Goal: Ask a question: Seek information or help from site administrators or community

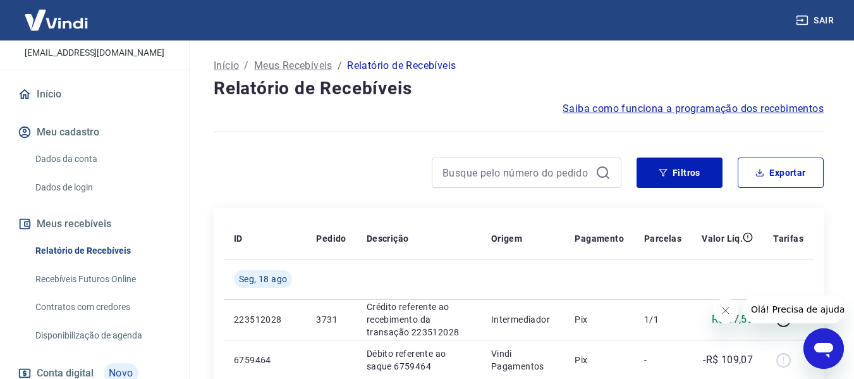
scroll to position [164, 0]
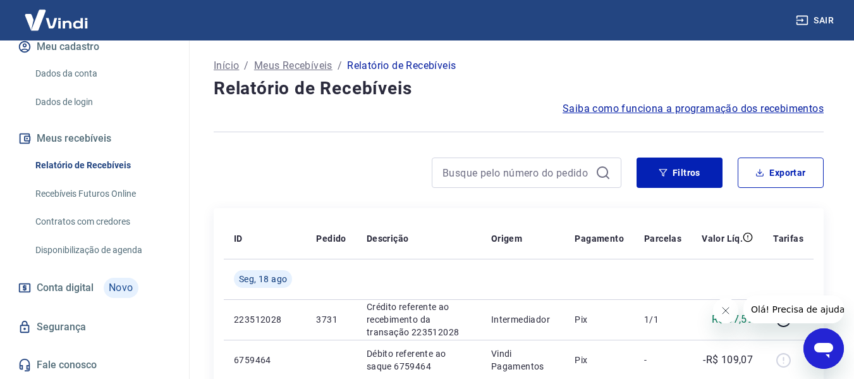
click at [812, 357] on icon "Abrir janela de mensagens" at bounding box center [823, 348] width 23 height 23
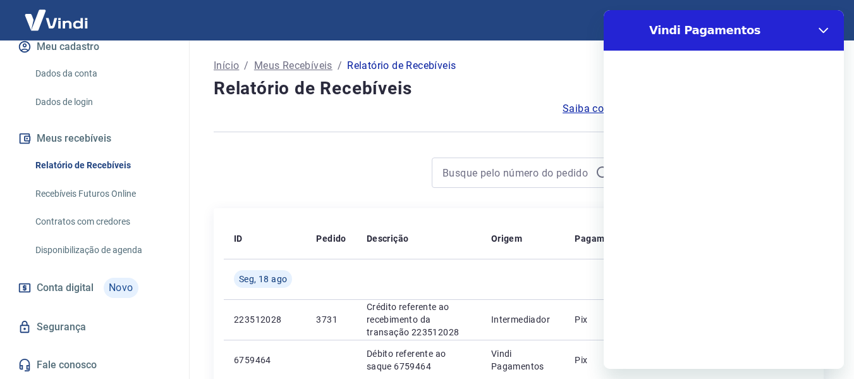
scroll to position [0, 0]
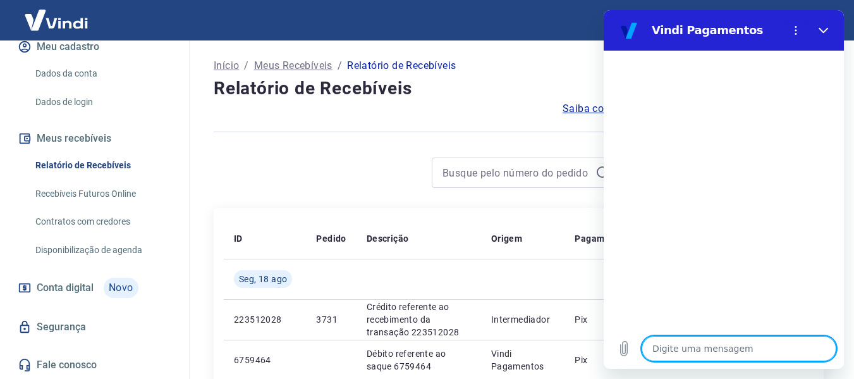
click at [719, 351] on textarea at bounding box center [739, 348] width 195 height 25
type textarea "b"
type textarea "x"
type textarea "bo"
type textarea "x"
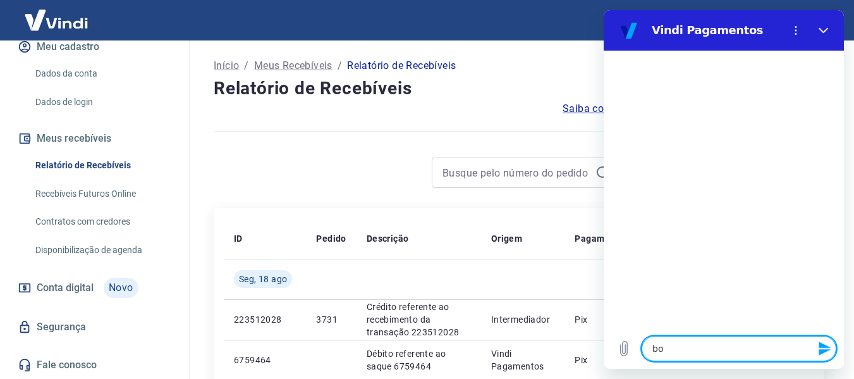
type textarea "bom"
type textarea "x"
type textarea "bom"
type textarea "x"
type textarea "bom d"
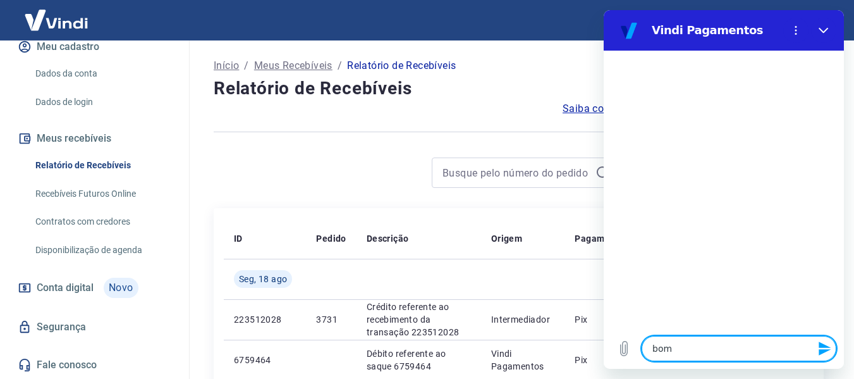
type textarea "x"
type textarea "bom di"
type textarea "x"
type textarea "bom dia"
type textarea "x"
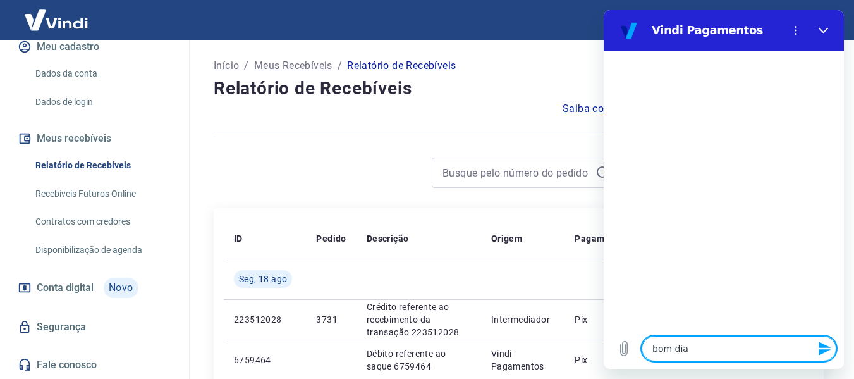
type textarea "bom dia"
type textarea "x"
click at [664, 347] on textarea at bounding box center [739, 348] width 195 height 25
type textarea "t"
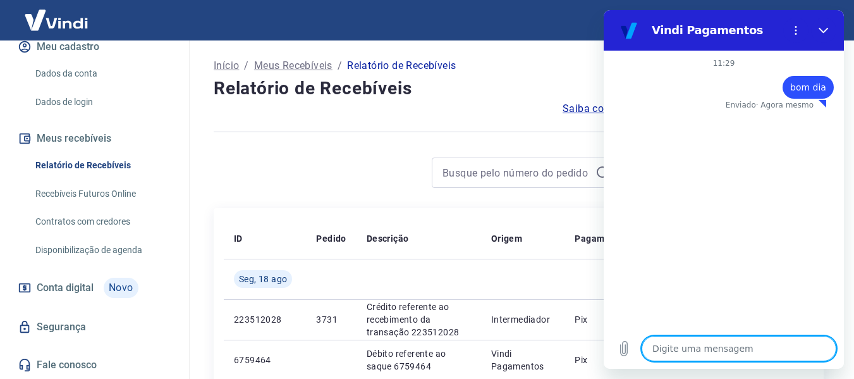
type textarea "x"
type textarea "tu"
type textarea "x"
type textarea "tud"
type textarea "x"
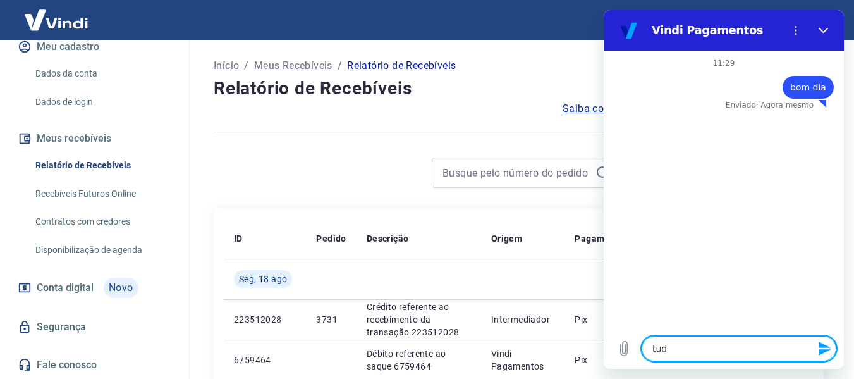
type textarea "tudo"
type textarea "x"
type textarea "tudo"
type textarea "x"
type textarea "tudo b"
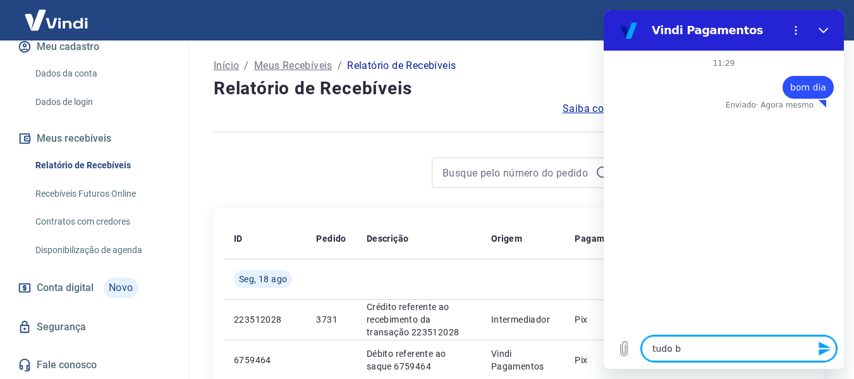
type textarea "x"
type textarea "tudo bem"
type textarea "x"
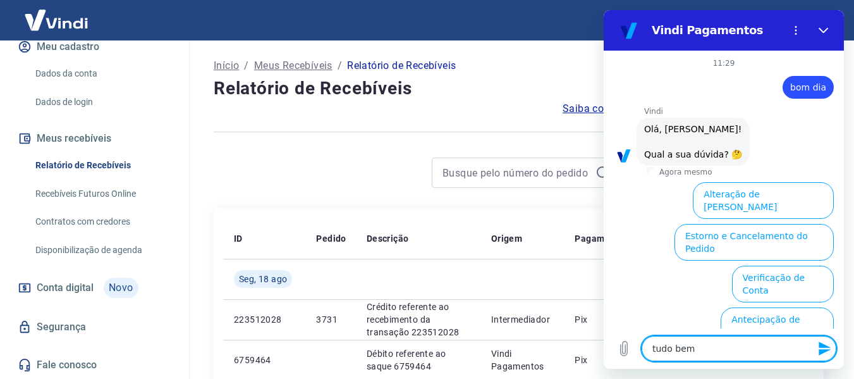
type textarea "tudo bem?"
type textarea "x"
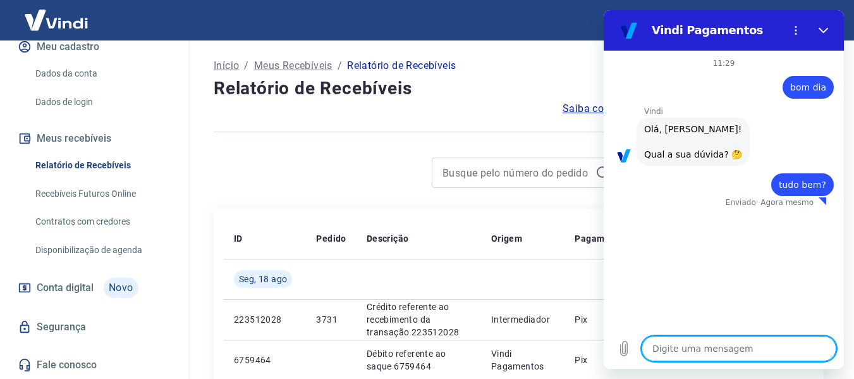
type textarea "x"
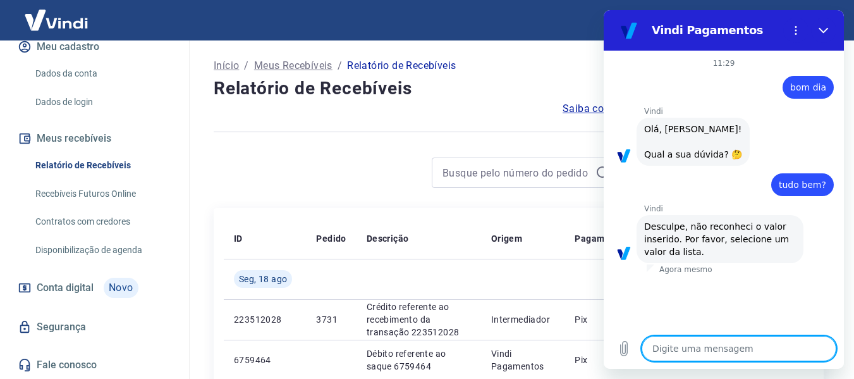
click at [690, 356] on textarea at bounding box center [739, 348] width 195 height 25
type textarea "f"
type textarea "x"
type textarea "fa"
type textarea "x"
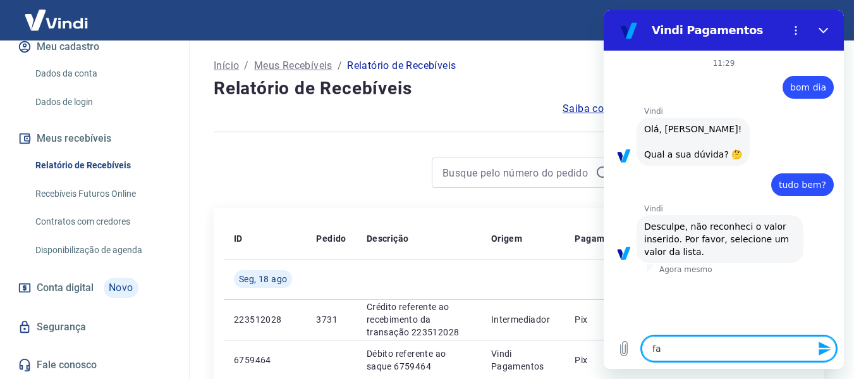
type textarea "fal"
type textarea "x"
type textarea "fala"
type textarea "x"
type textarea "falar"
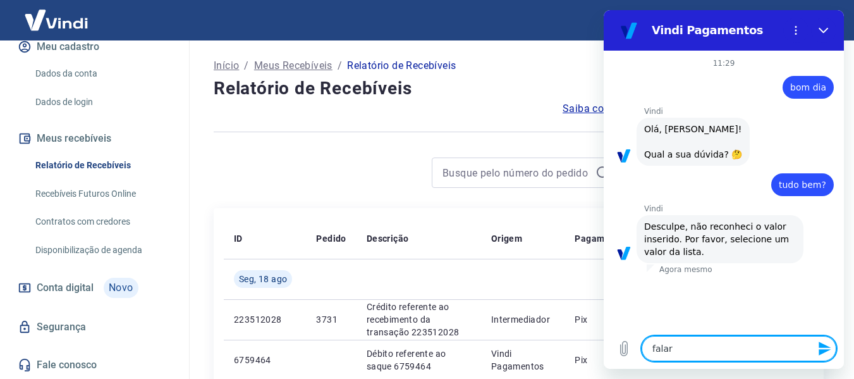
type textarea "x"
type textarea "falar"
type textarea "x"
type textarea "falar"
type textarea "x"
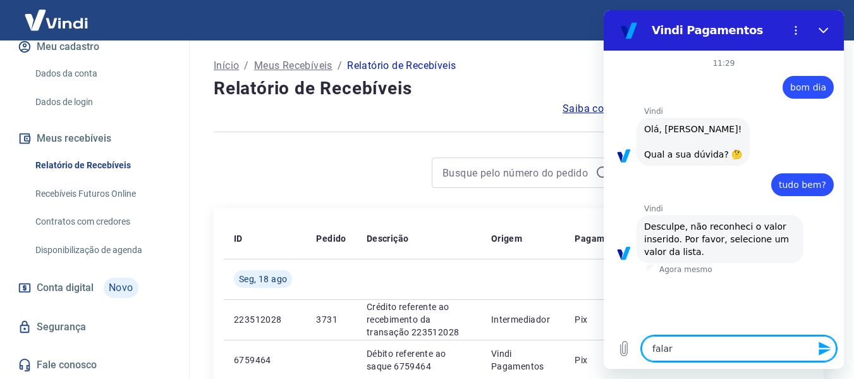
type textarea "falar c"
type textarea "x"
type textarea "falar co"
type textarea "x"
type textarea "falar com"
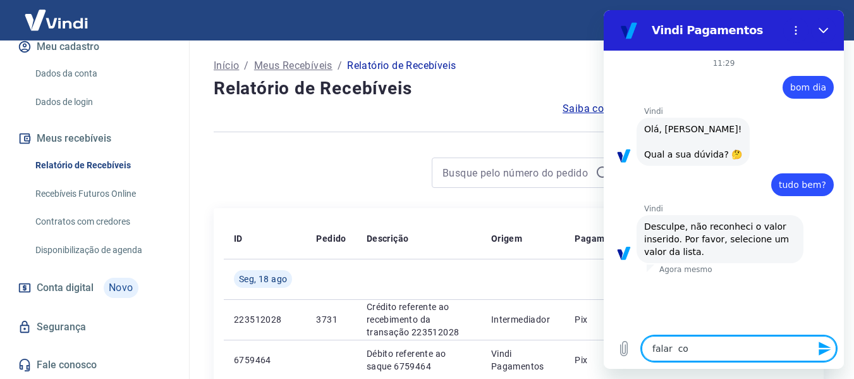
type textarea "x"
type textarea "falar com"
type textarea "x"
type textarea "falar com a"
type textarea "x"
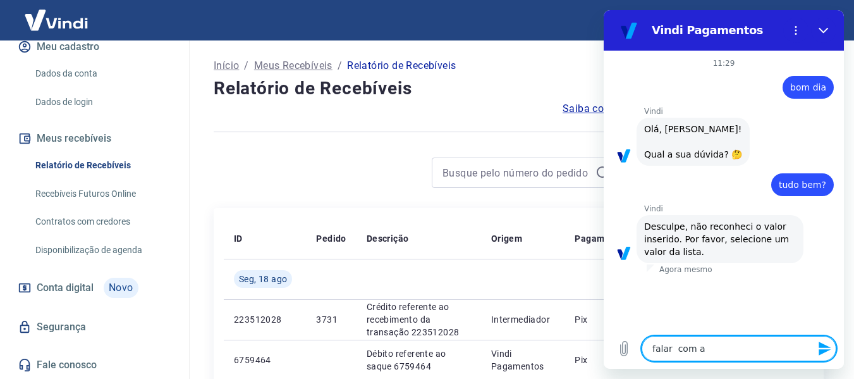
type textarea "falar com at"
type textarea "x"
type textarea "falar com ate"
type textarea "x"
type textarea "falar com [GEOGRAPHIC_DATA]"
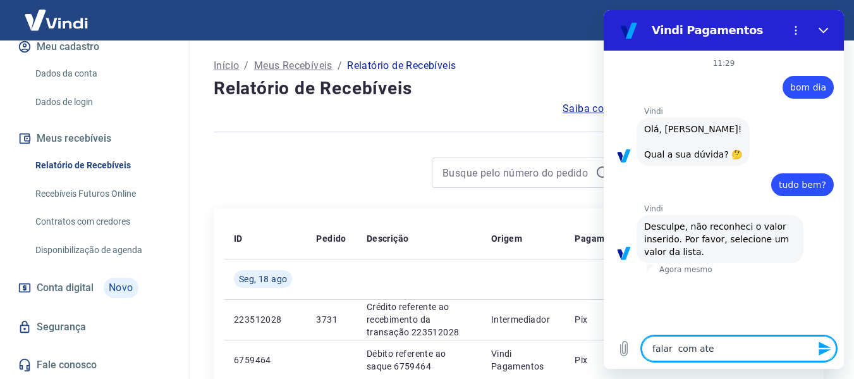
type textarea "x"
type textarea "falar com atent"
type textarea "x"
type textarea "falar com atente"
type textarea "x"
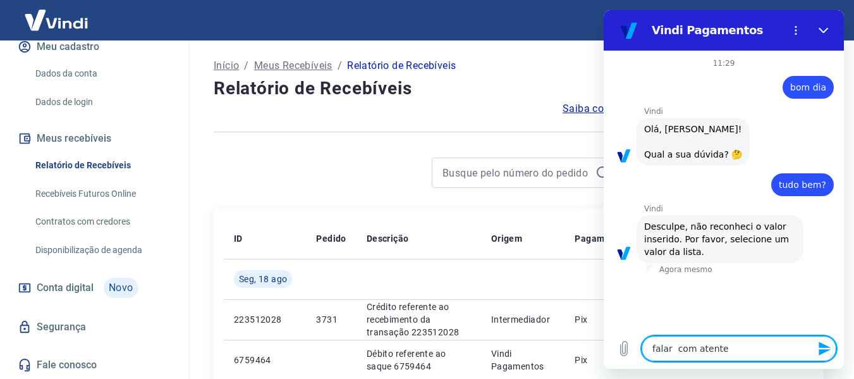
type textarea "falar com atenten"
type textarea "x"
type textarea "falar com atentend"
type textarea "x"
type textarea "falar com atentende"
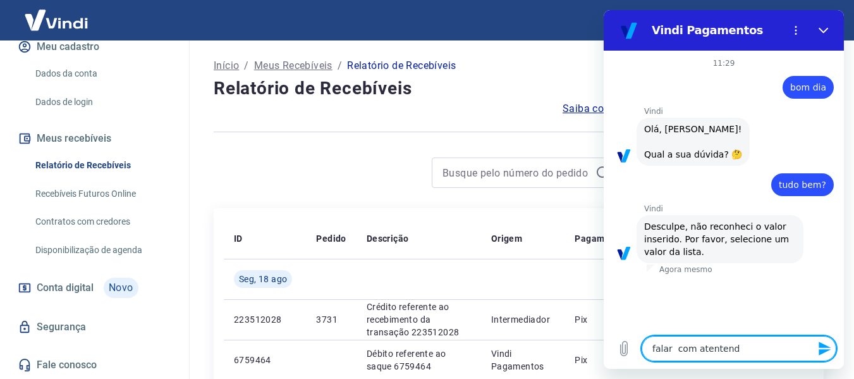
type textarea "x"
type textarea "falar com atentende"
type textarea "x"
type textarea "falar com atentende"
type textarea "x"
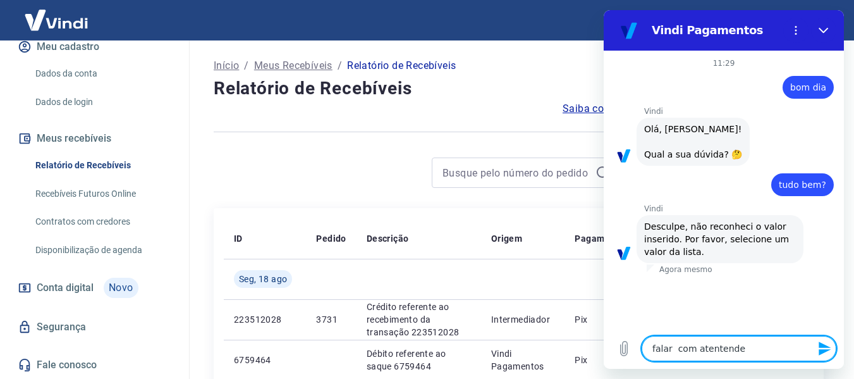
type textarea "falar com atentend"
type textarea "x"
type textarea "falar com atenten"
type textarea "x"
type textarea "falar com atente"
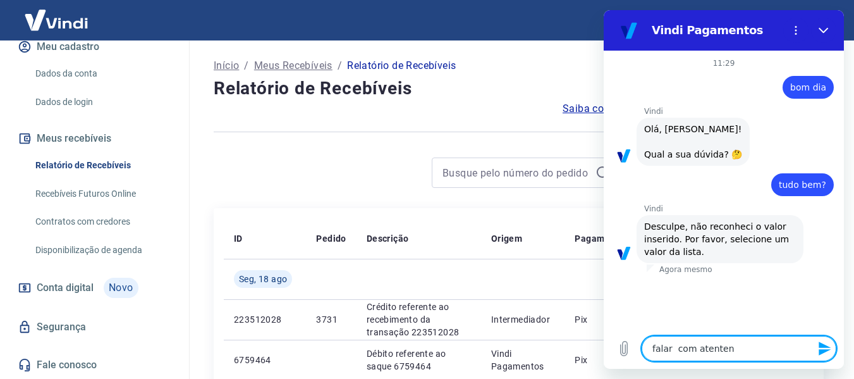
type textarea "x"
type textarea "falar com atent"
type textarea "x"
type textarea "falar com [GEOGRAPHIC_DATA]"
type textarea "x"
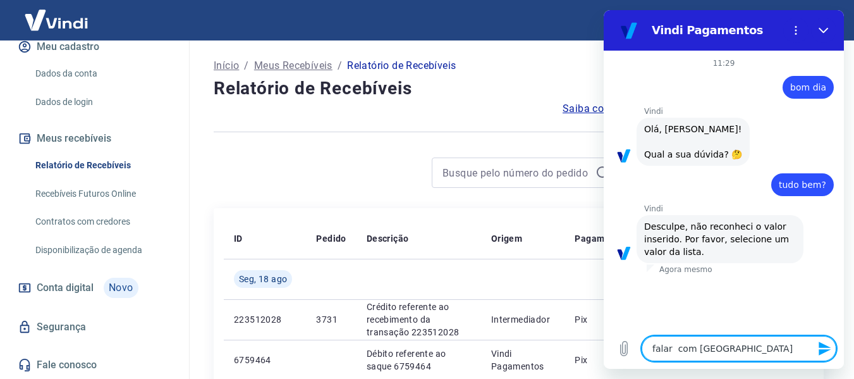
type textarea "falar com atend"
type textarea "x"
type textarea "falar com atende"
type textarea "x"
type textarea "falar com atenden"
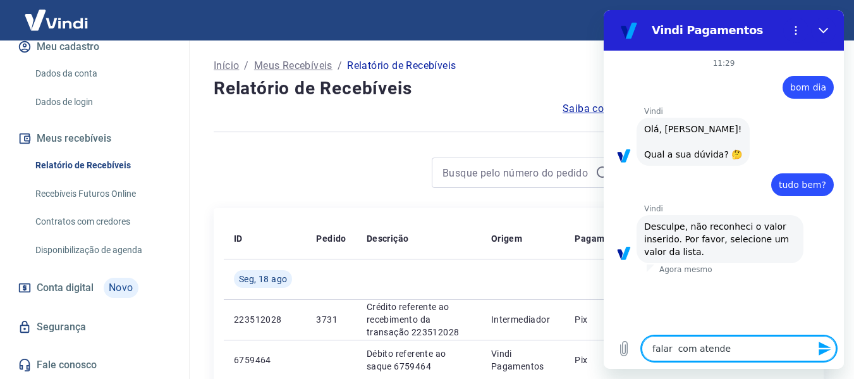
type textarea "x"
type textarea "falar com atendent"
type textarea "x"
type textarea "falar com atendente"
type textarea "x"
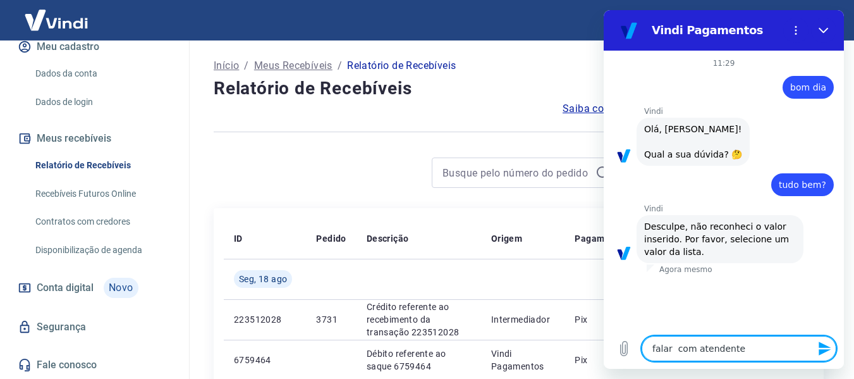
type textarea "falar com atendente"
type textarea "x"
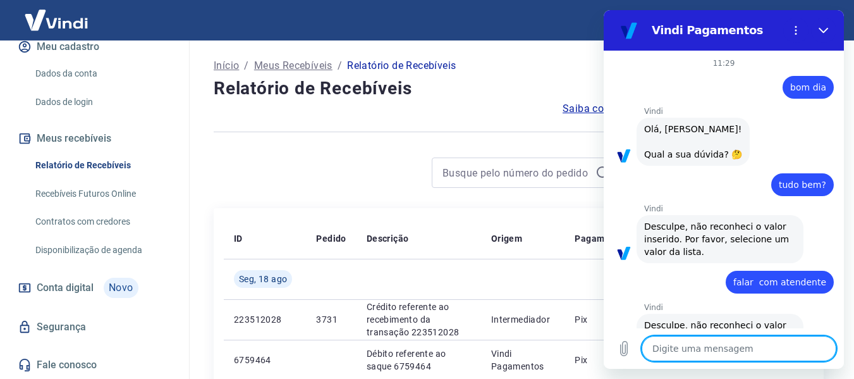
type textarea "x"
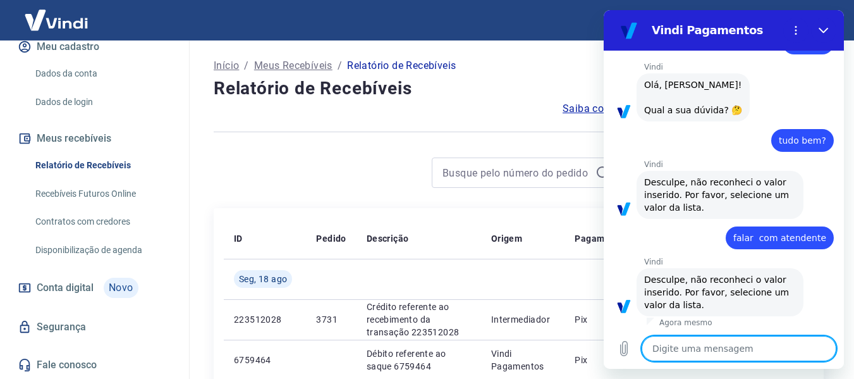
scroll to position [47, 0]
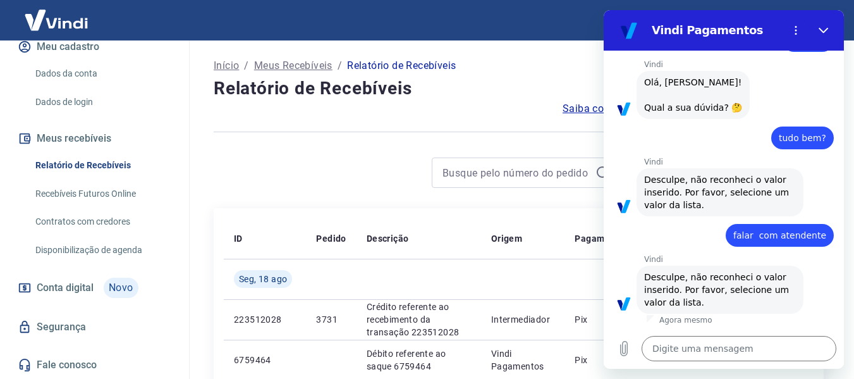
drag, startPoint x: 731, startPoint y: 233, endPoint x: 817, endPoint y: 235, distance: 85.3
click at [817, 235] on div "diz: falar com atendente" at bounding box center [780, 235] width 108 height 23
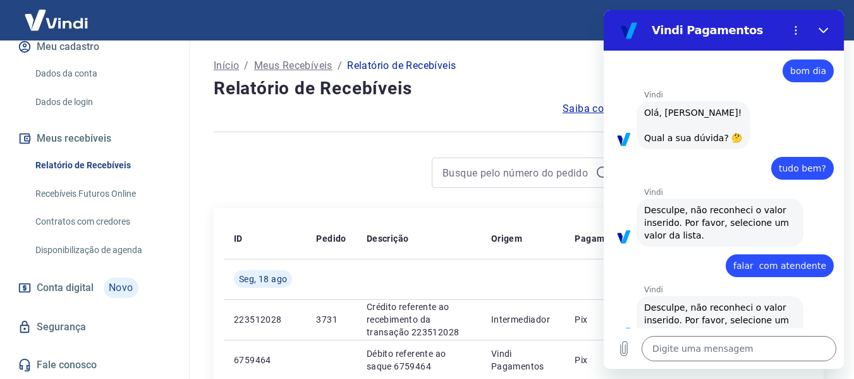
scroll to position [0, 0]
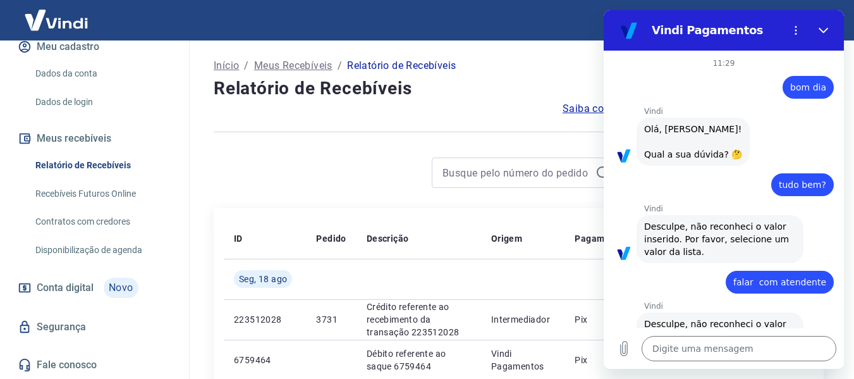
drag, startPoint x: 791, startPoint y: 232, endPoint x: 802, endPoint y: 284, distance: 52.8
copy span "falar com atendente"
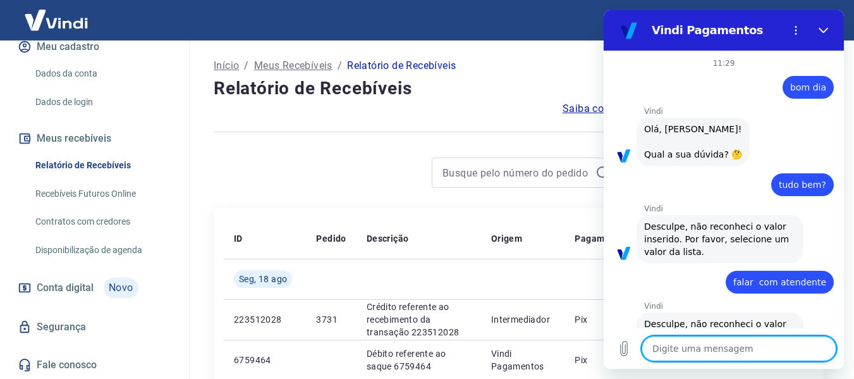
click at [693, 345] on textarea at bounding box center [739, 348] width 195 height 25
paste textarea "falar com atendente"
type textarea "falar com atendente"
type textarea "x"
type textarea "falar com atendente"
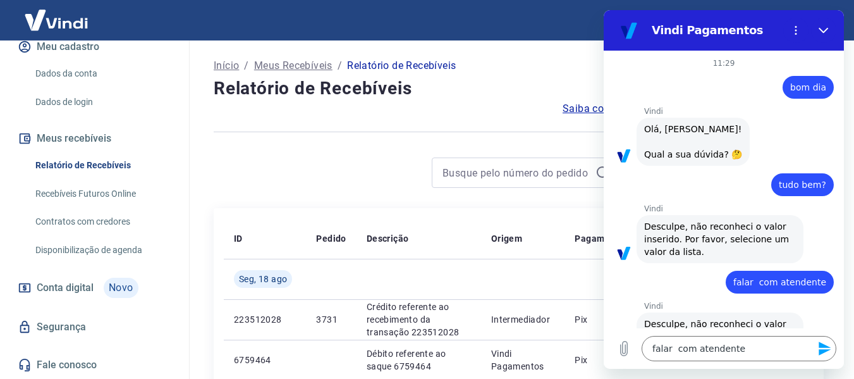
click at [824, 344] on icon "Enviar mensagem" at bounding box center [824, 348] width 15 height 15
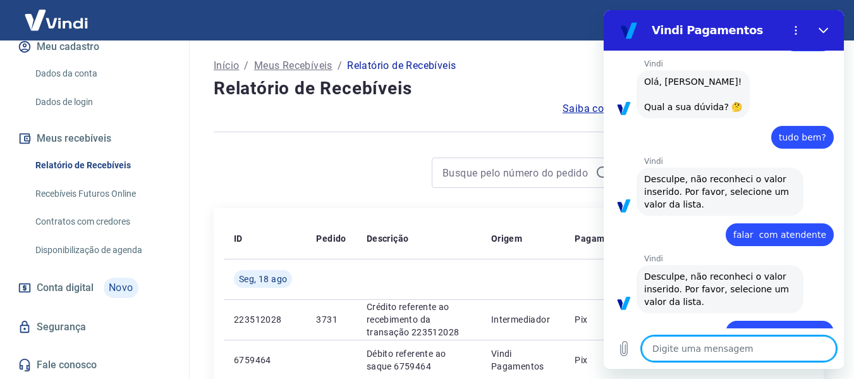
scroll to position [77, 0]
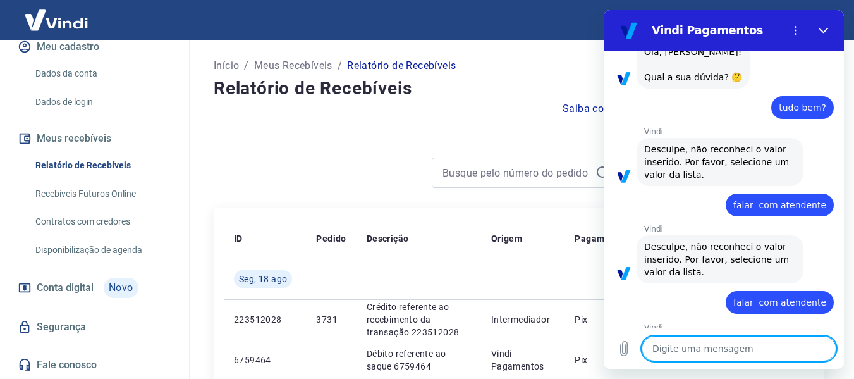
type textarea "x"
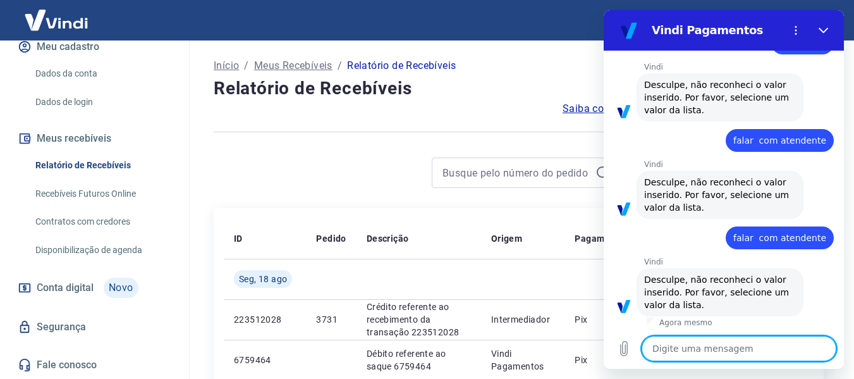
scroll to position [144, 0]
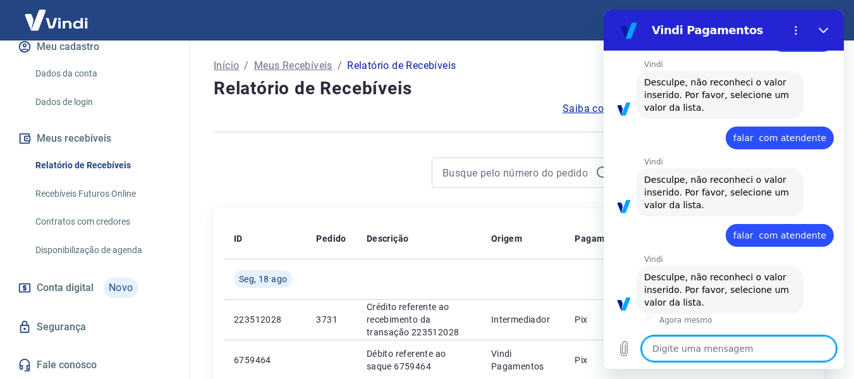
click at [691, 337] on textarea at bounding box center [739, 348] width 195 height 25
paste textarea "falar com atendente"
type textarea "falar com atendente"
type textarea "x"
type textarea "falar com atendente"
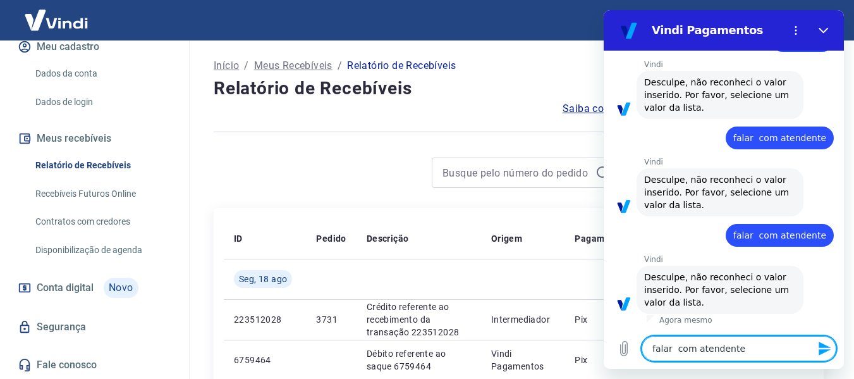
click at [816, 351] on button "Enviar mensagem" at bounding box center [823, 348] width 25 height 25
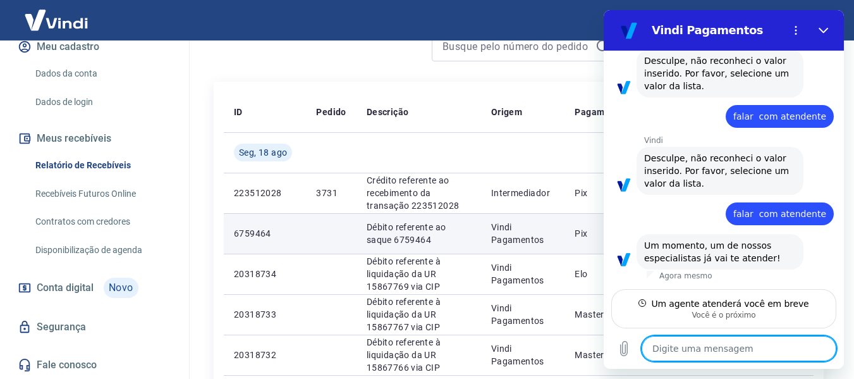
scroll to position [0, 0]
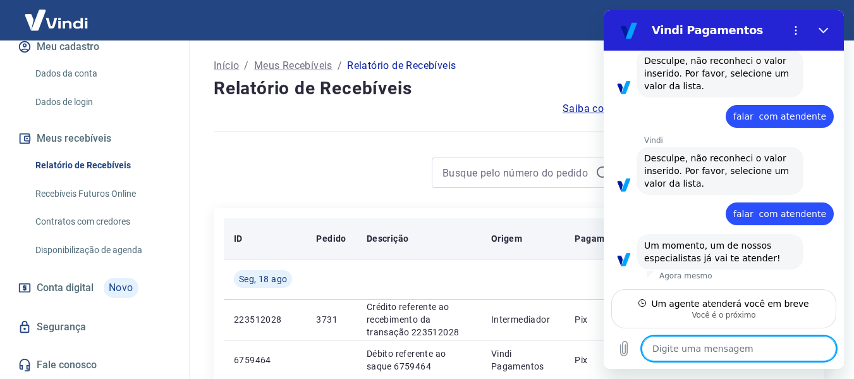
type textarea "x"
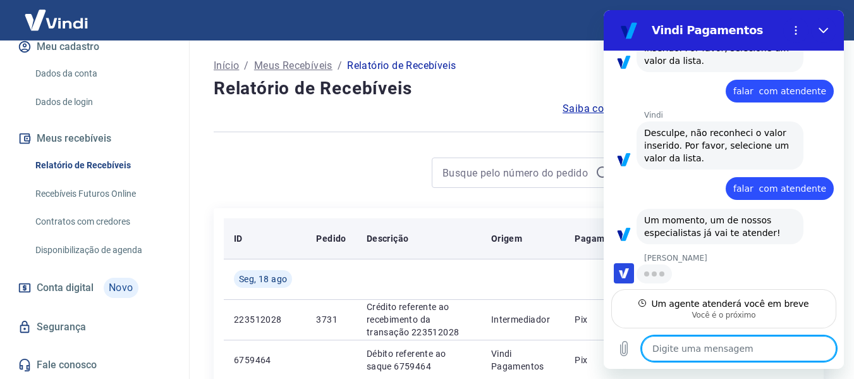
scroll to position [287, 0]
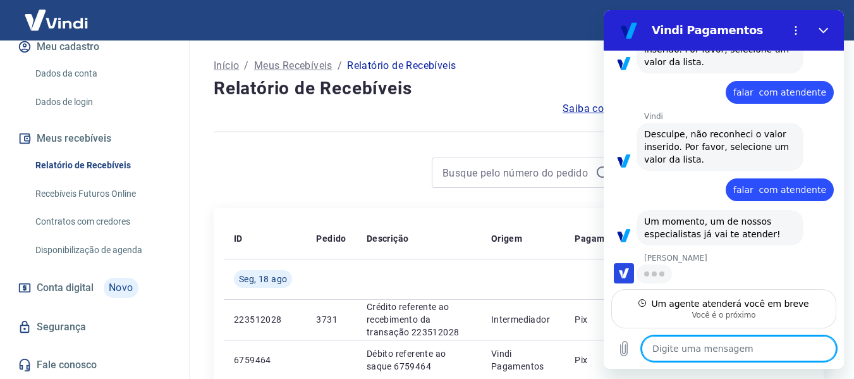
click at [703, 344] on textarea at bounding box center [739, 348] width 195 height 25
type textarea "b"
type textarea "x"
type textarea "bo"
type textarea "x"
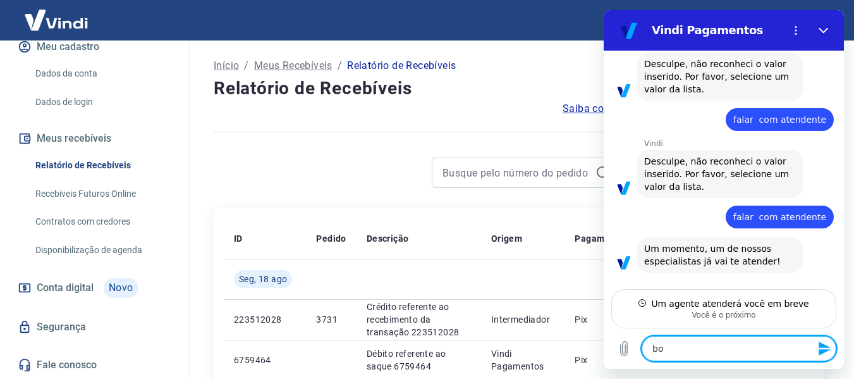
type textarea "bom"
type textarea "x"
type textarea "bom"
type textarea "x"
type textarea "bom d"
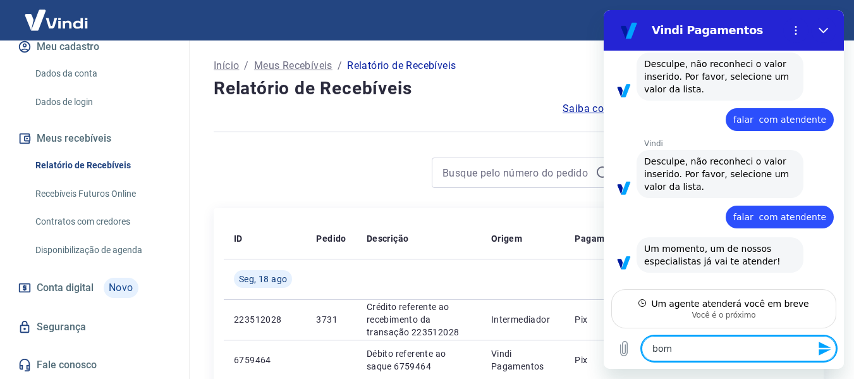
type textarea "x"
type textarea "bom di"
type textarea "x"
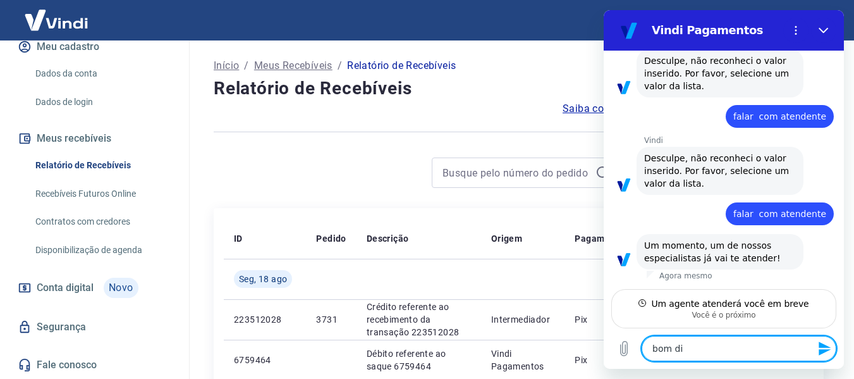
type textarea "bom dia"
type textarea "x"
type textarea "bom dia,"
type textarea "x"
type textarea "bom dia,"
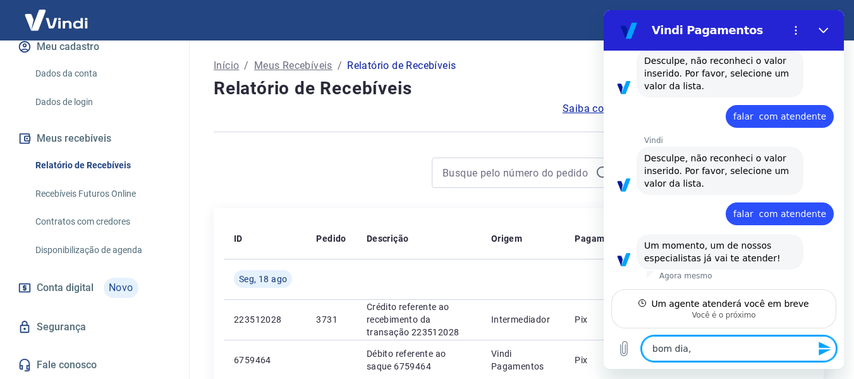
type textarea "x"
type textarea "bom dia, t"
type textarea "x"
type textarea "bom dia, tu"
type textarea "x"
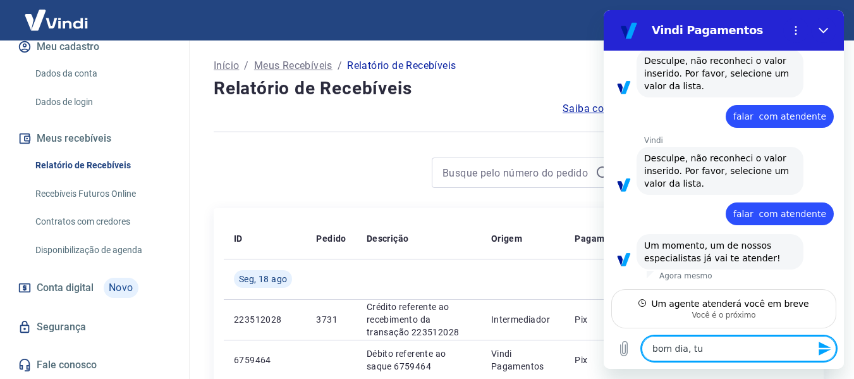
type textarea "bom dia, tud"
type textarea "x"
type textarea "bom dia, tudo"
type textarea "x"
type textarea "bom dia, tudo"
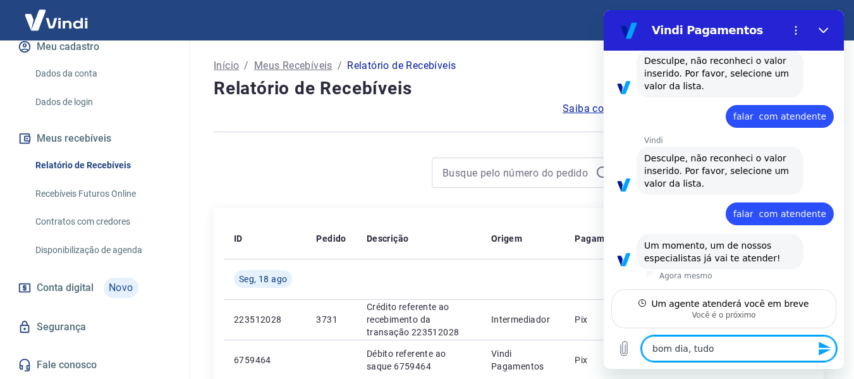
type textarea "x"
type textarea "bom dia, tudo b"
type textarea "x"
type textarea "bom dia, tudo bm"
type textarea "x"
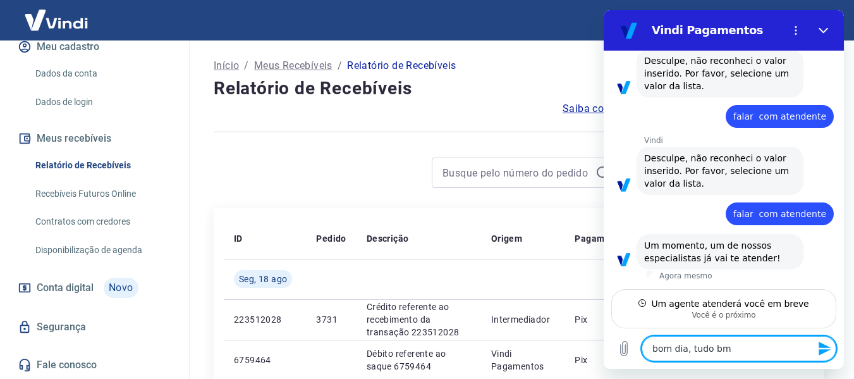
type textarea "bom dia, tudo bme"
type textarea "x"
type textarea "bom dia, tudo bme?"
type textarea "x"
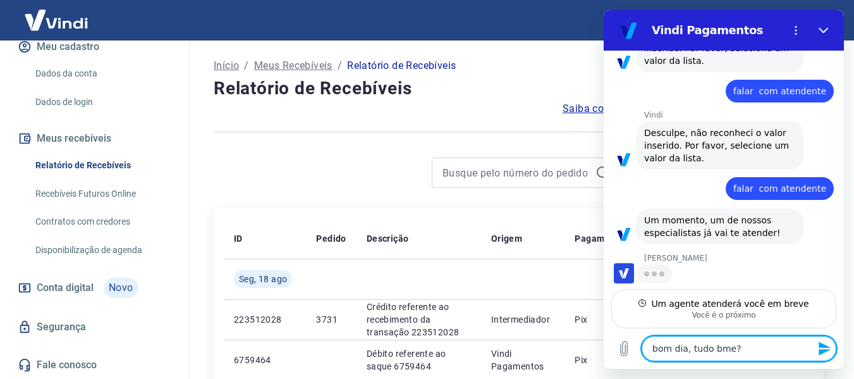
type textarea "bom dia, tudo bme?"
type textarea "x"
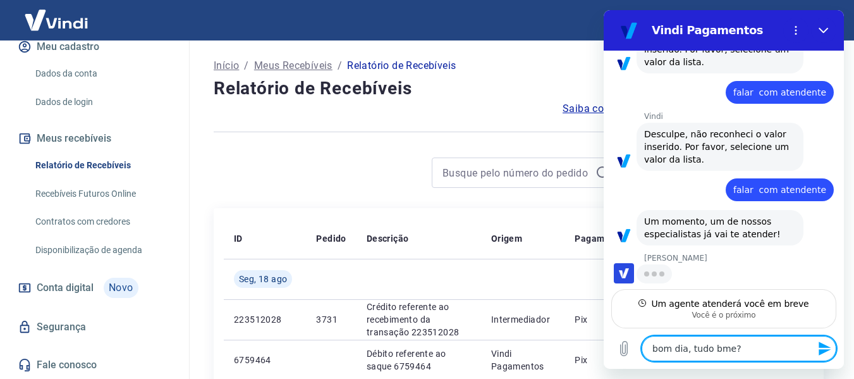
scroll to position [287, 0]
type textarea "bom dia, tudo bme?"
type textarea "x"
type textarea "bom dia, tudo bme"
type textarea "x"
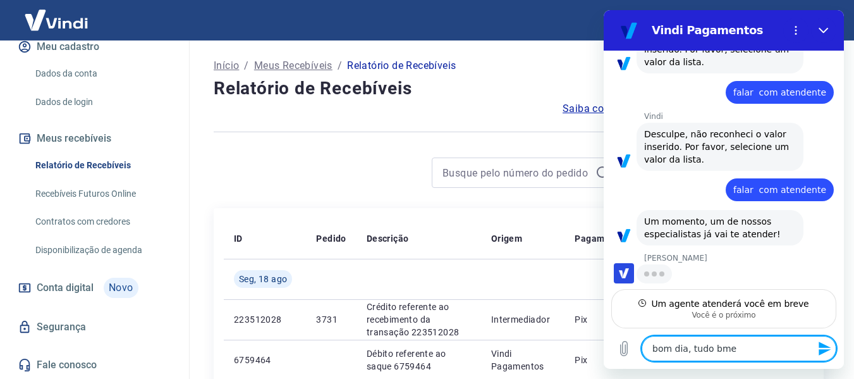
type textarea "bom dia, tudo bm"
type textarea "x"
type textarea "bom dia, tudo b"
type textarea "x"
type textarea "bom dia, tudo be"
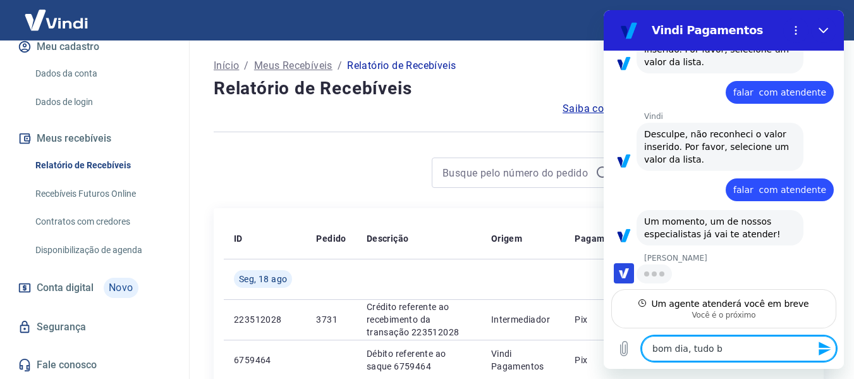
type textarea "x"
type textarea "bom dia, tudo bem"
type textarea "x"
type textarea "bom dia, tudo bem?"
type textarea "x"
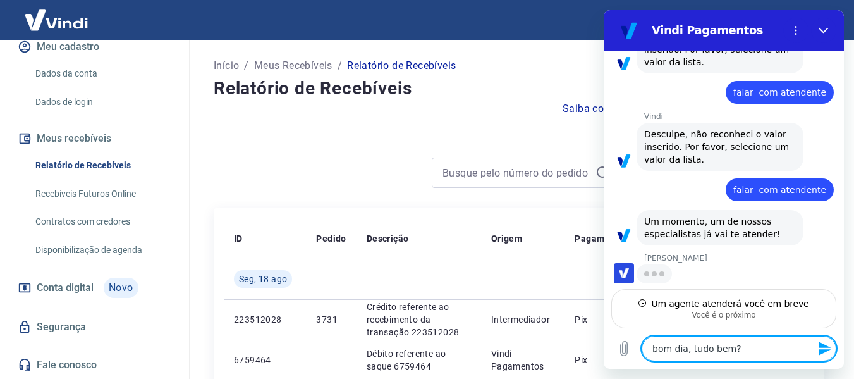
type textarea "bom dia, tudo bem?"
type textarea "x"
type textarea "bom dia, tudo bem? m"
type textarea "x"
type textarea "bom dia, tudo bem? me"
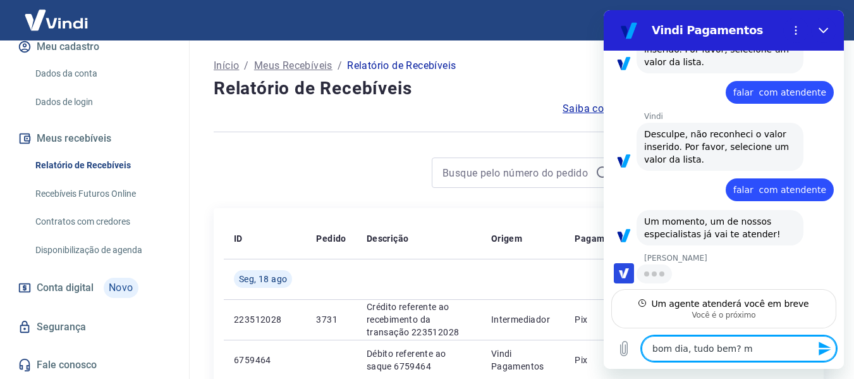
type textarea "x"
type textarea "bom dia, tudo bem? meu"
type textarea "x"
type textarea "bom dia, tudo bem? meu"
type textarea "x"
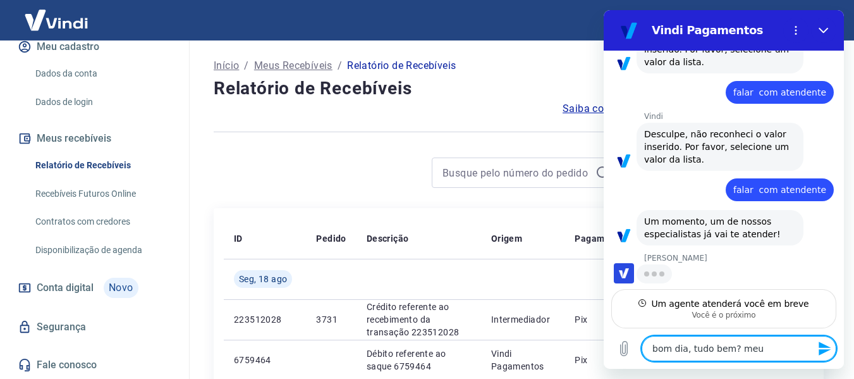
type textarea "bom dia, tudo bem? meu n"
type textarea "x"
type textarea "bom dia, tudo bem? meu no"
type textarea "x"
type textarea "bom dia, tudo bem? meu nom"
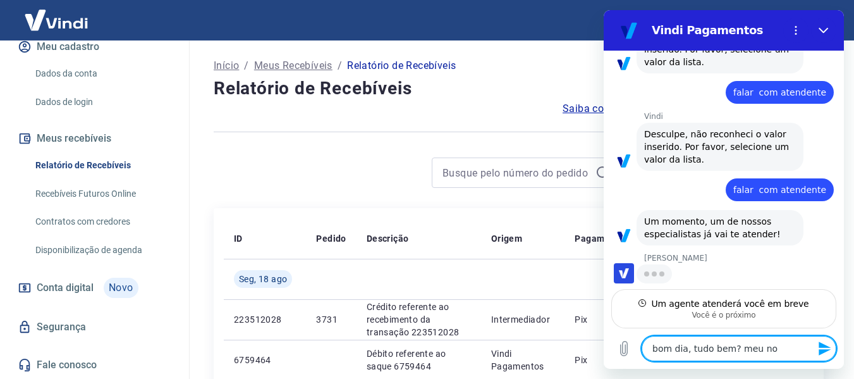
type textarea "x"
type textarea "bom dia, tudo bem? meu nom"
type textarea "x"
type textarea "bom dia, tudo bem? meu nom e"
type textarea "x"
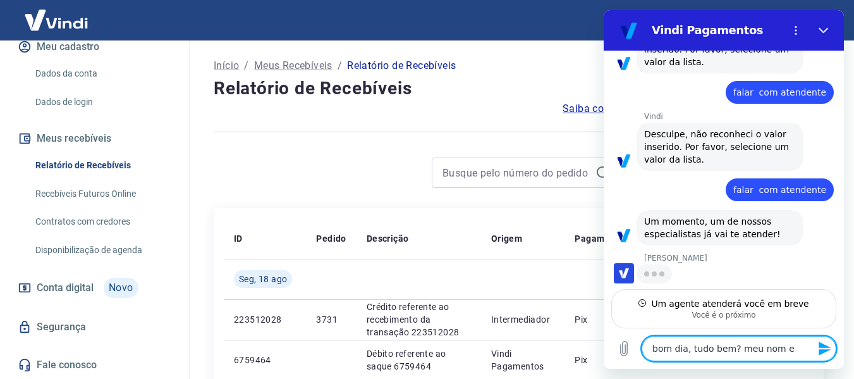
type textarea "bom dia, tudo bem? meu nom"
type textarea "x"
type textarea "bom dia, tudo bem? meu nom"
type textarea "x"
type textarea "bom dia, tudo bem? meu nome"
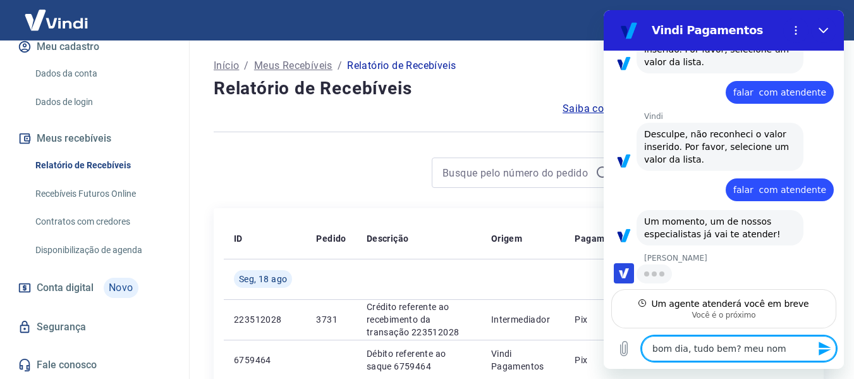
type textarea "x"
type textarea "bom dia, tudo bem? meu nome"
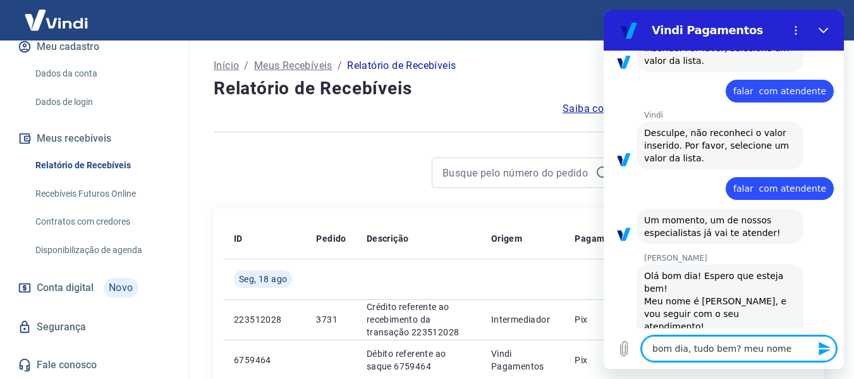
type textarea "x"
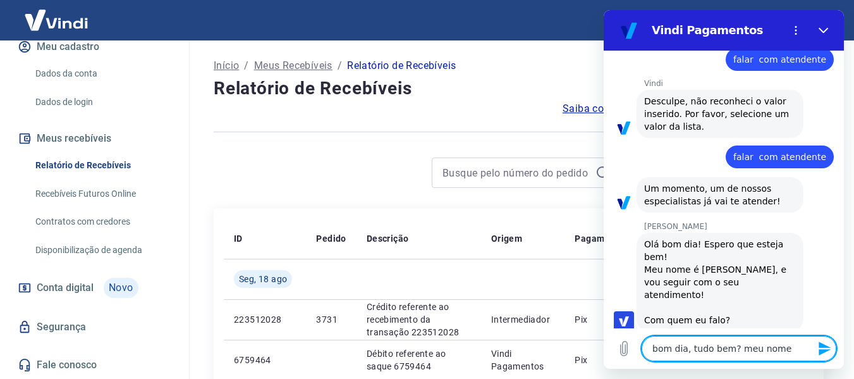
type textarea "bom dia, tudo bem? meu nome e"
type textarea "x"
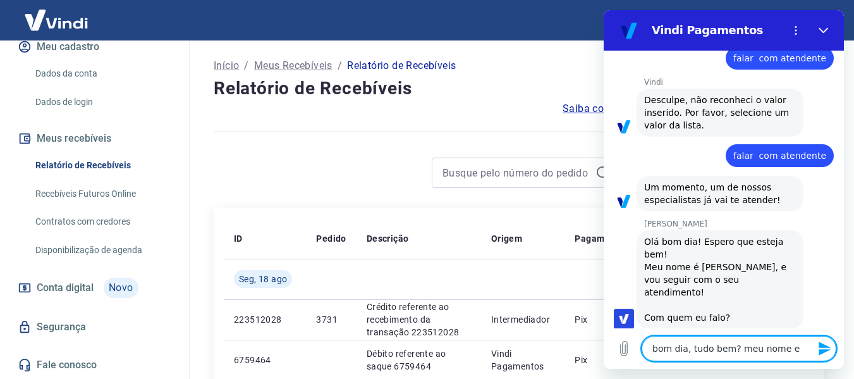
type textarea "bom dia, tudo bem? meu nome"
type textarea "x"
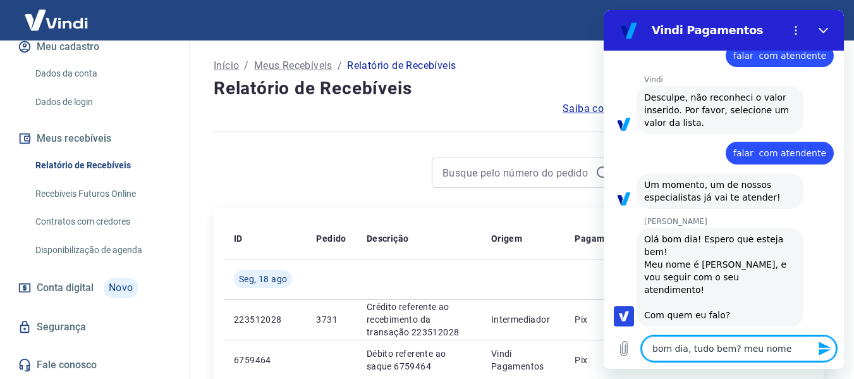
type textarea "bom dia, tudo bem? meu nome é"
type textarea "x"
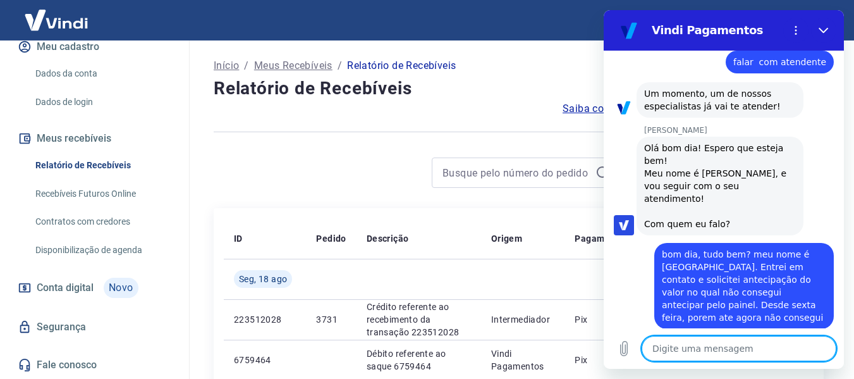
scroll to position [417, 0]
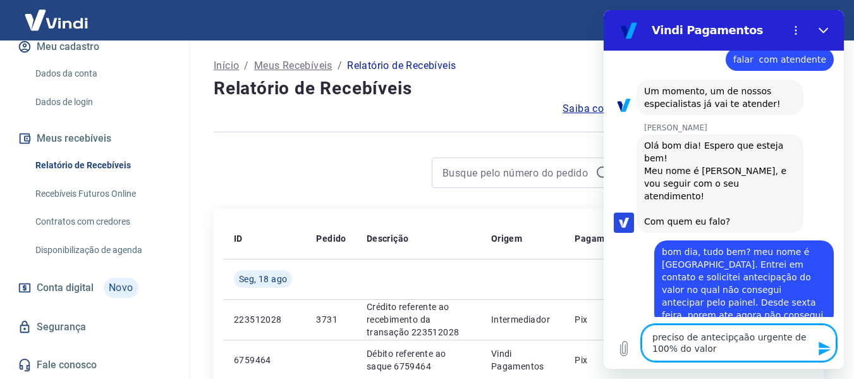
click at [732, 336] on textarea "preciso de antecipçaão urgente de 100% do valor" at bounding box center [739, 342] width 195 height 37
click at [721, 333] on textarea "preciso de antecipção urgente de 100% do valor" at bounding box center [739, 342] width 195 height 37
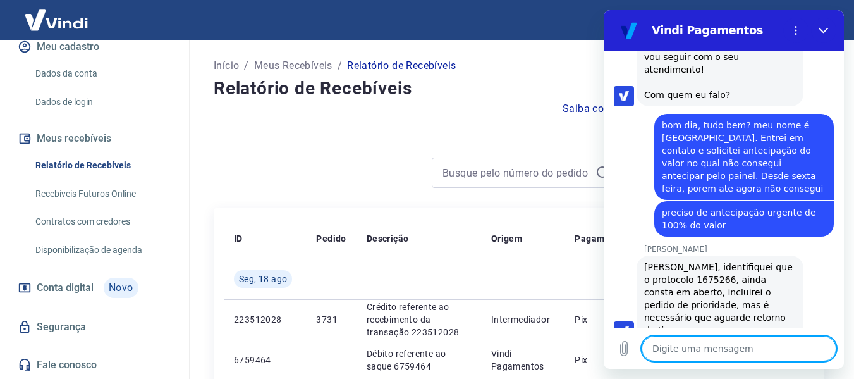
scroll to position [546, 0]
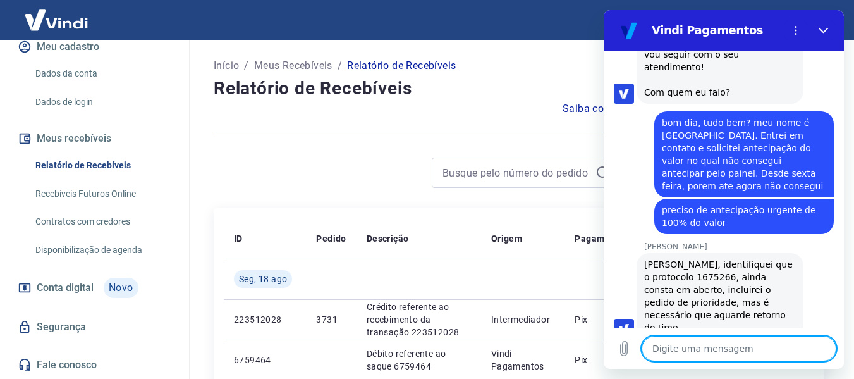
click at [712, 355] on textarea at bounding box center [739, 348] width 195 height 25
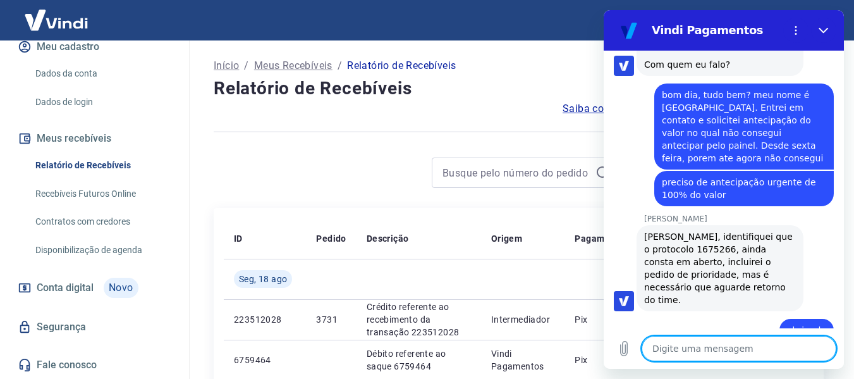
scroll to position [577, 0]
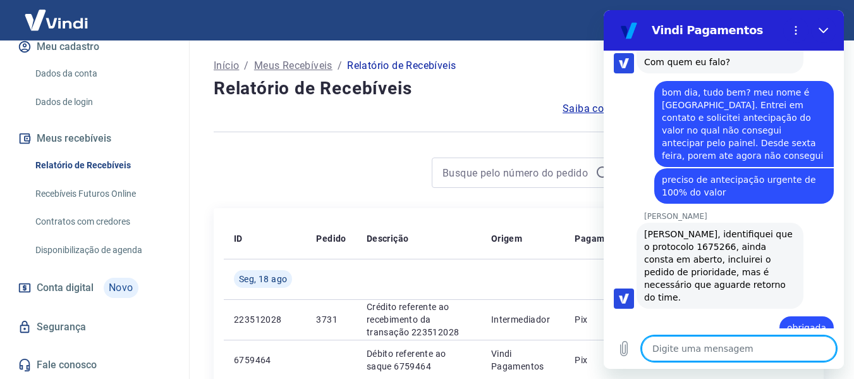
click at [717, 353] on textarea at bounding box center [739, 348] width 195 height 25
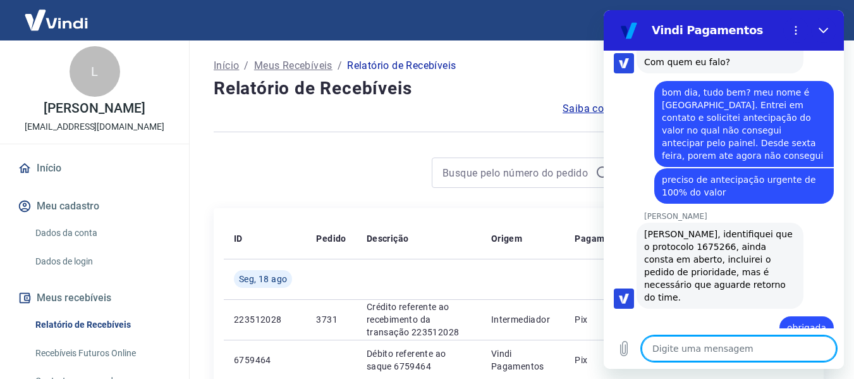
scroll to position [0, 0]
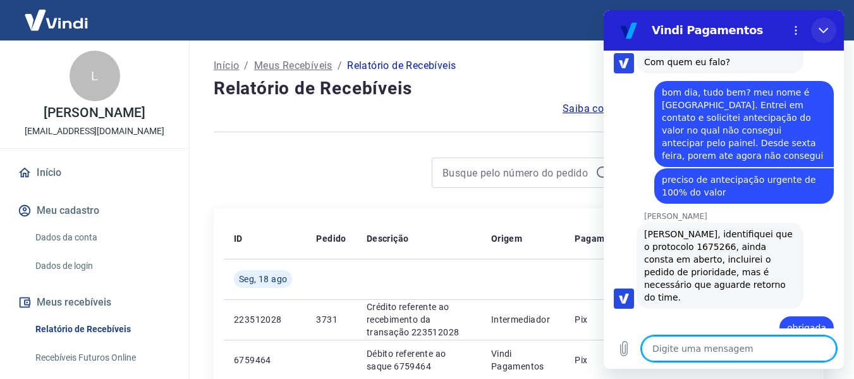
click at [825, 27] on icon "Fechar" at bounding box center [824, 30] width 10 height 10
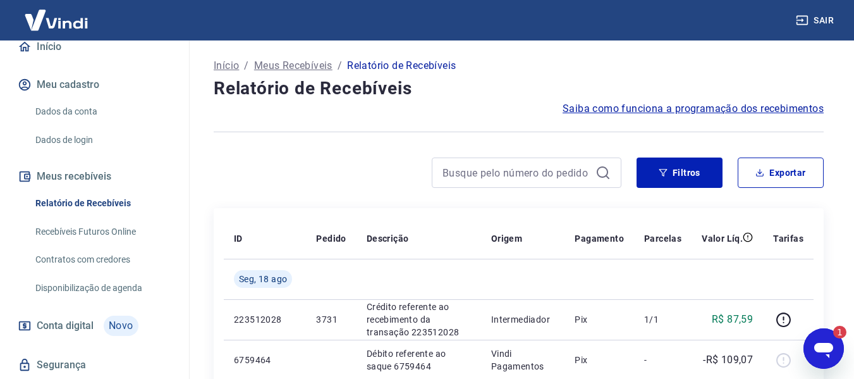
scroll to position [126, 0]
